Goal: Use online tool/utility: Utilize a website feature to perform a specific function

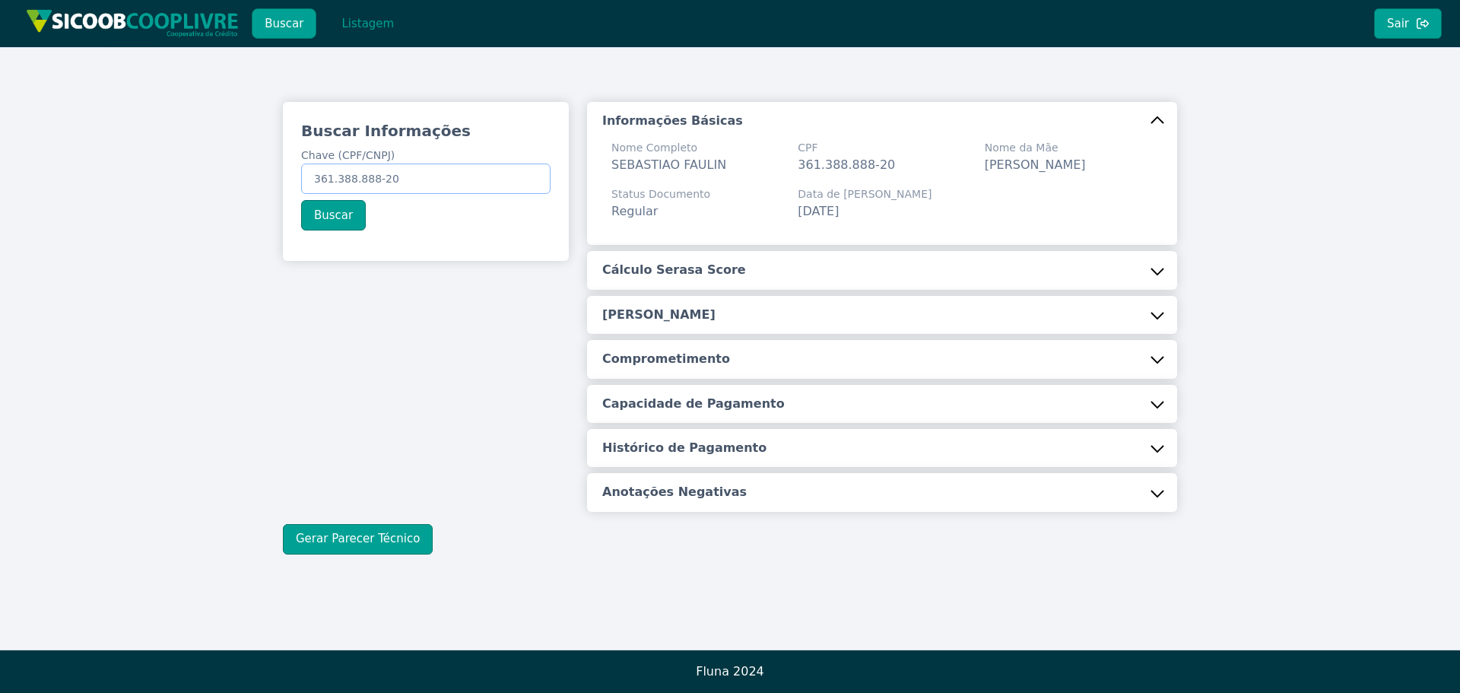
drag, startPoint x: 314, startPoint y: 176, endPoint x: 422, endPoint y: 179, distance: 108.1
click at [422, 179] on input "361.388.888-20" at bounding box center [425, 179] width 249 height 30
click at [439, 177] on input "361.388.888-20" at bounding box center [425, 179] width 249 height 30
drag, startPoint x: 310, startPoint y: 177, endPoint x: 475, endPoint y: 183, distance: 164.4
click at [475, 183] on input "361.388.888-20" at bounding box center [425, 179] width 249 height 30
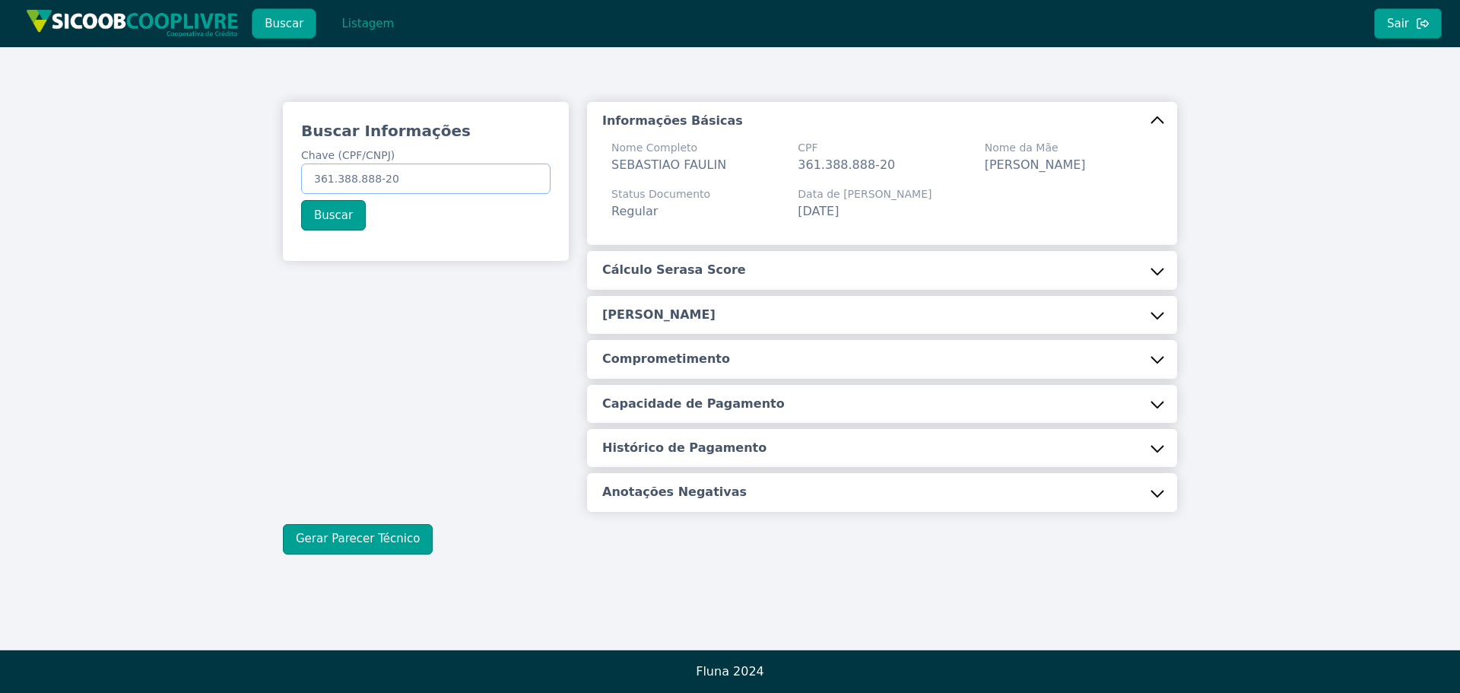
paste input "479.740.578-31"
type input "479.740.578-31"
click at [332, 218] on button "Buscar" at bounding box center [333, 215] width 65 height 30
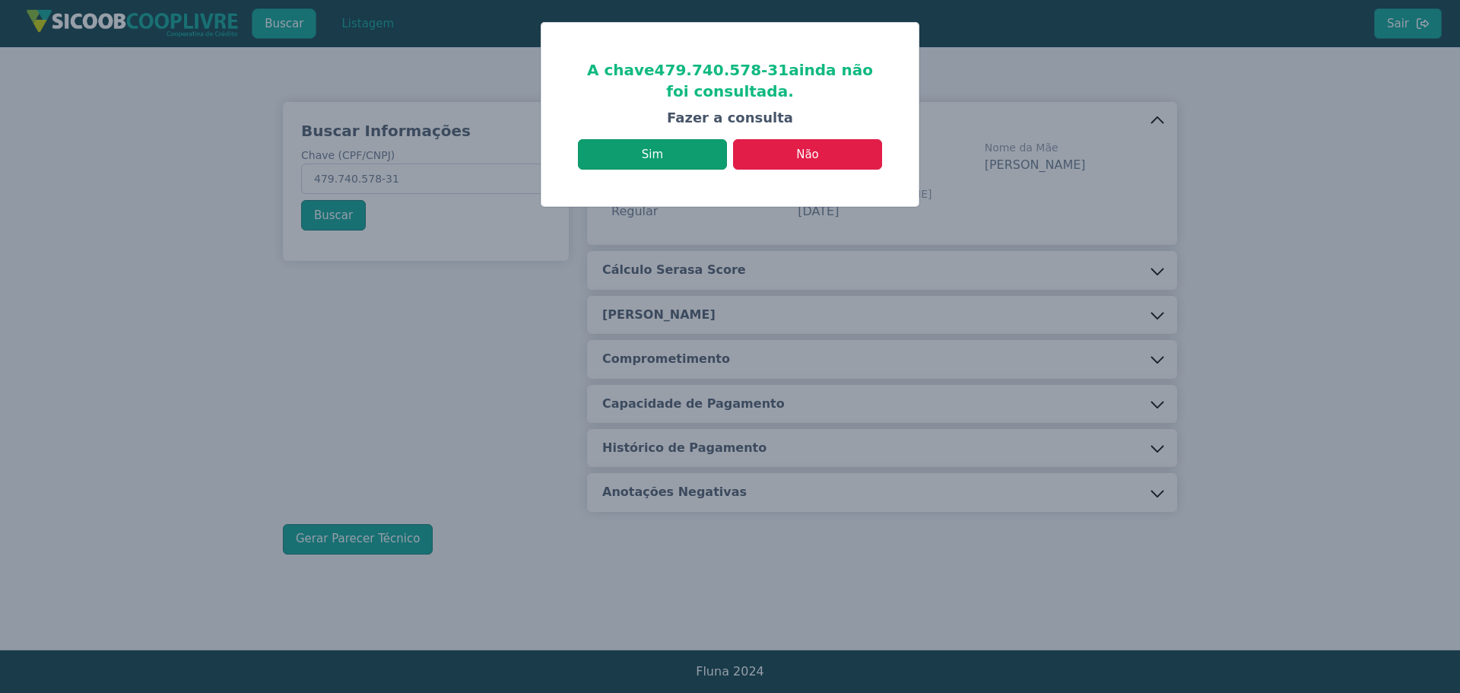
click at [653, 151] on button "Sim" at bounding box center [652, 154] width 149 height 30
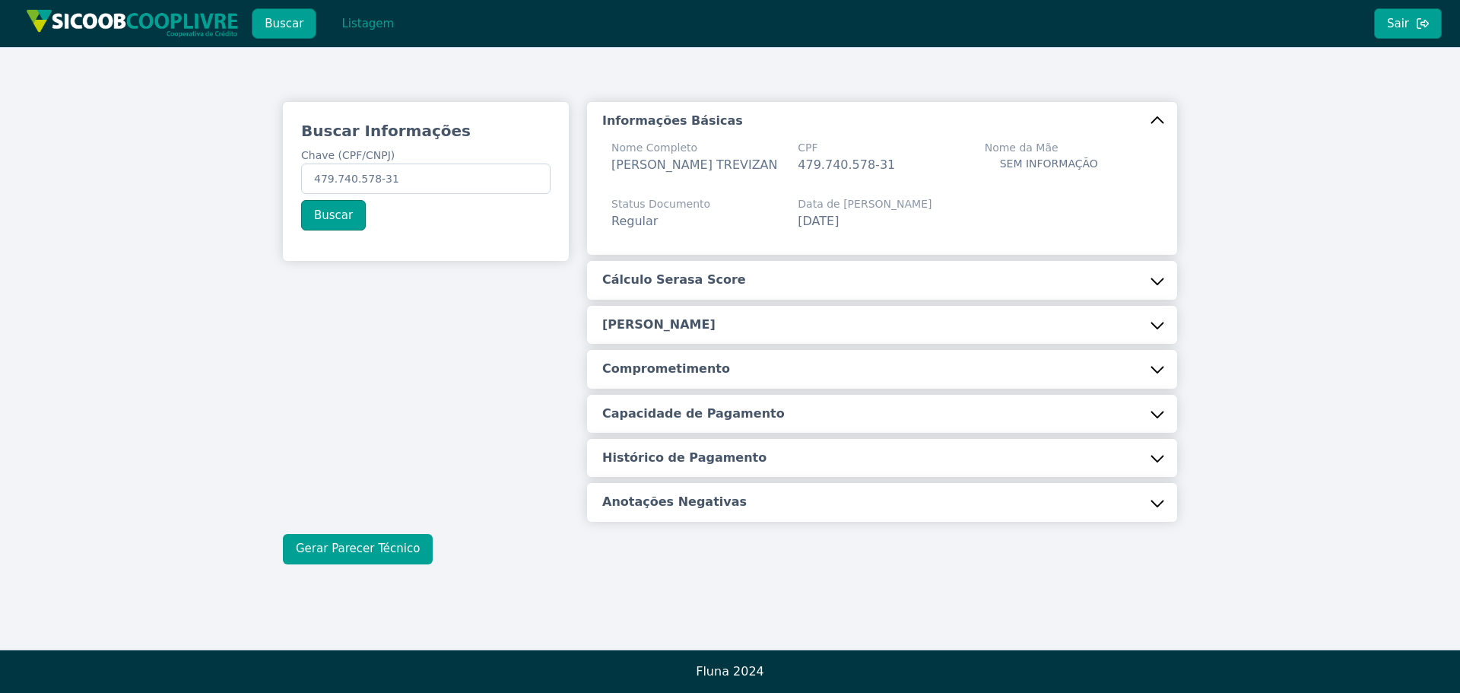
click at [359, 548] on button "Gerar Parecer Técnico" at bounding box center [358, 549] width 150 height 30
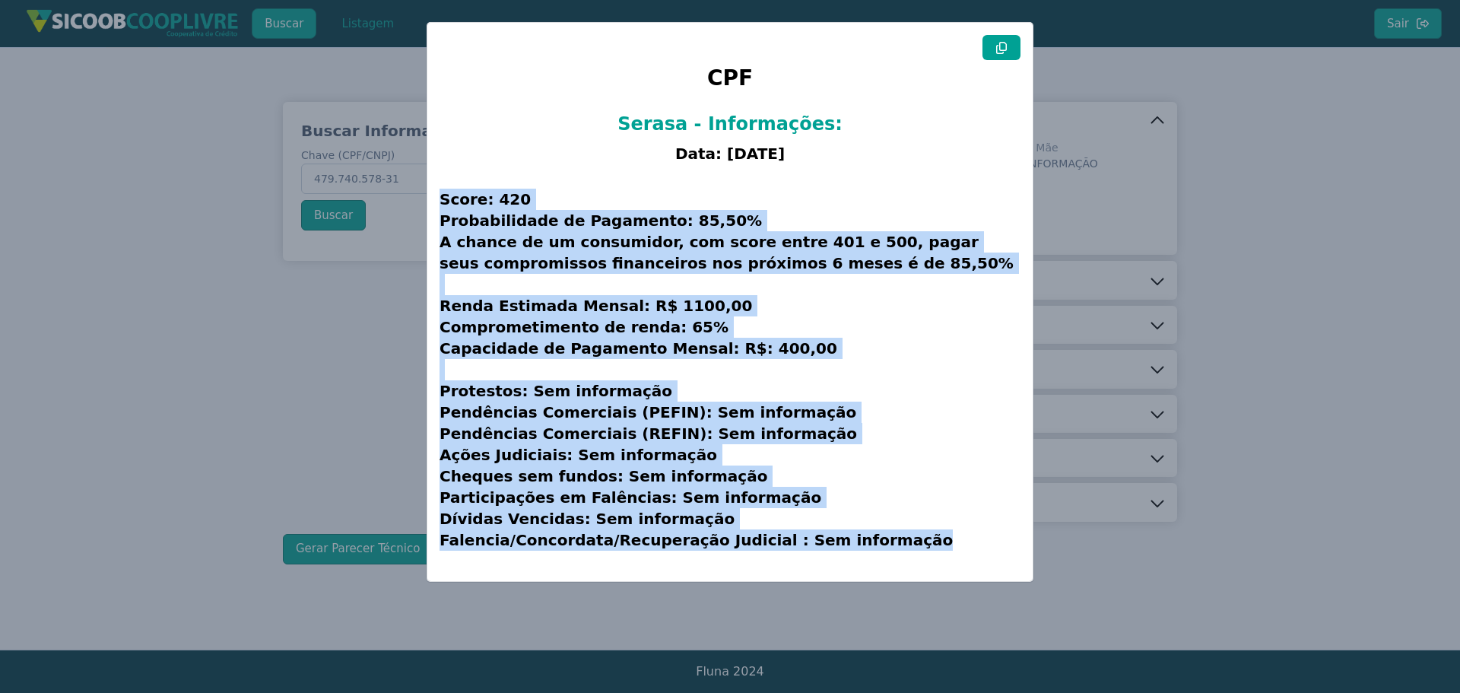
drag, startPoint x: 443, startPoint y: 189, endPoint x: 930, endPoint y: 564, distance: 614.1
click at [930, 564] on h3 "Score: 420 Probabilidade de Pagamento: 85,50% A chance de um consumidor, com sc…" at bounding box center [730, 369] width 581 height 399
copy h3 "Score: 420 Probabilidade de Pagamento: 85,50% A chance de um consumidor, com sc…"
